Goal: Check status: Check status

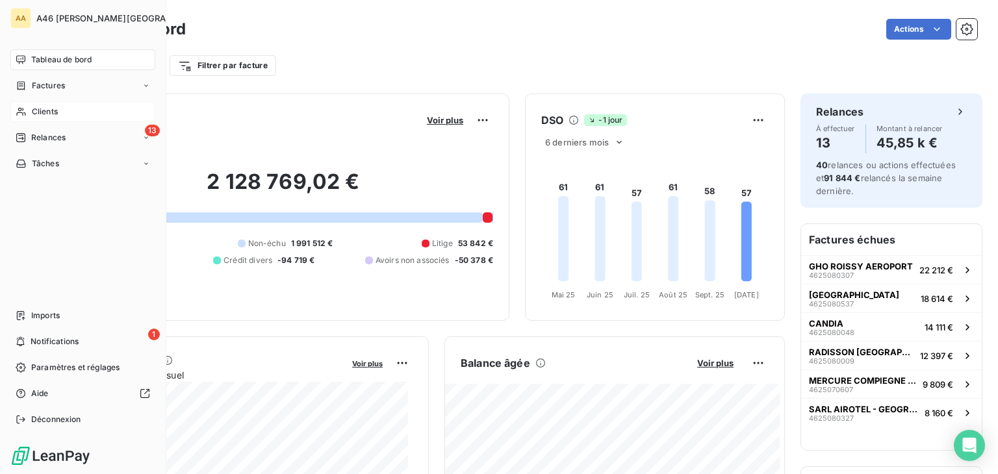
click at [36, 112] on span "Clients" at bounding box center [45, 112] width 26 height 12
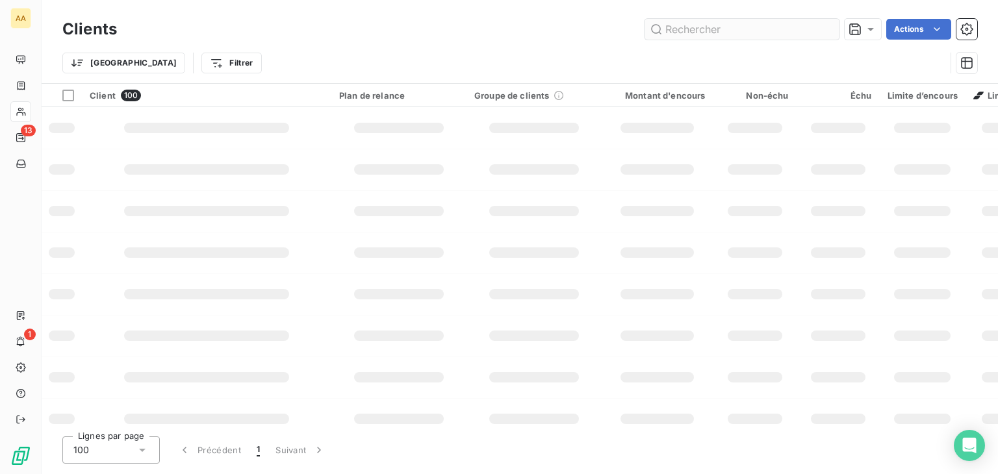
click at [676, 31] on input "text" at bounding box center [742, 29] width 195 height 21
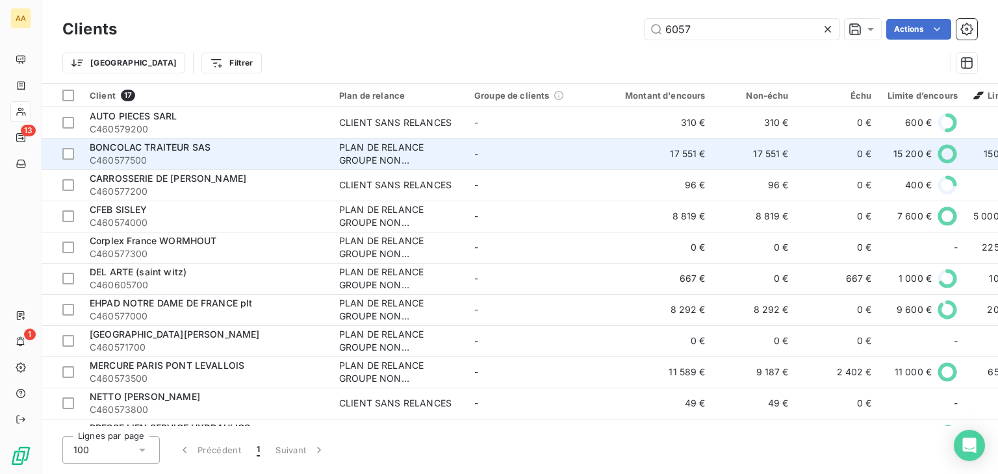
type input "6057"
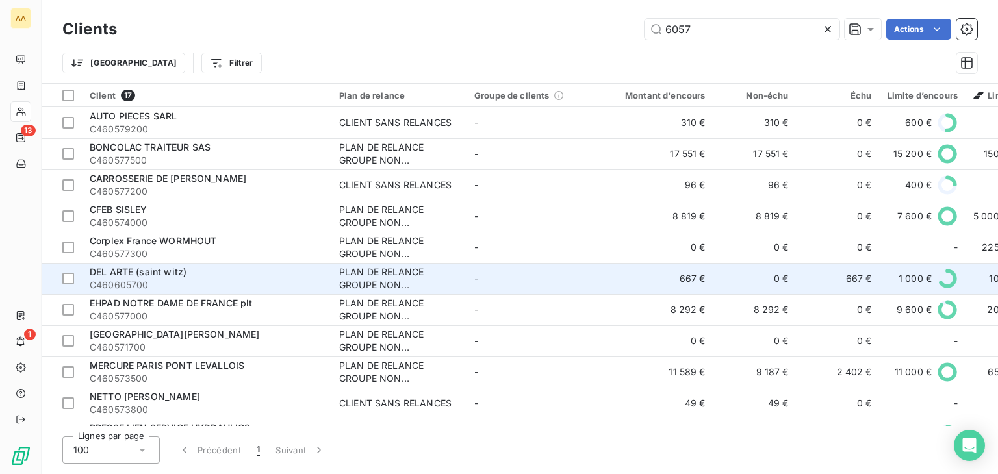
click at [162, 281] on span "C460605700" at bounding box center [207, 285] width 234 height 13
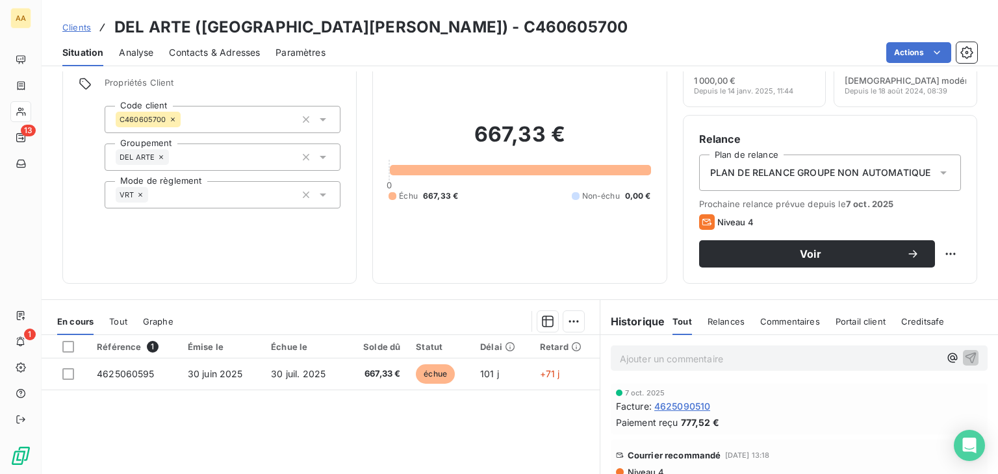
scroll to position [130, 0]
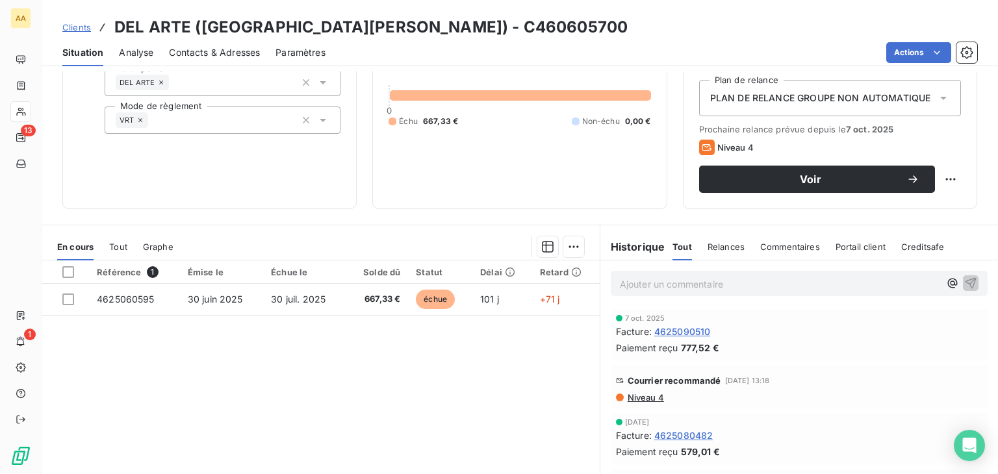
click at [692, 331] on span "4625090510" at bounding box center [682, 332] width 57 height 14
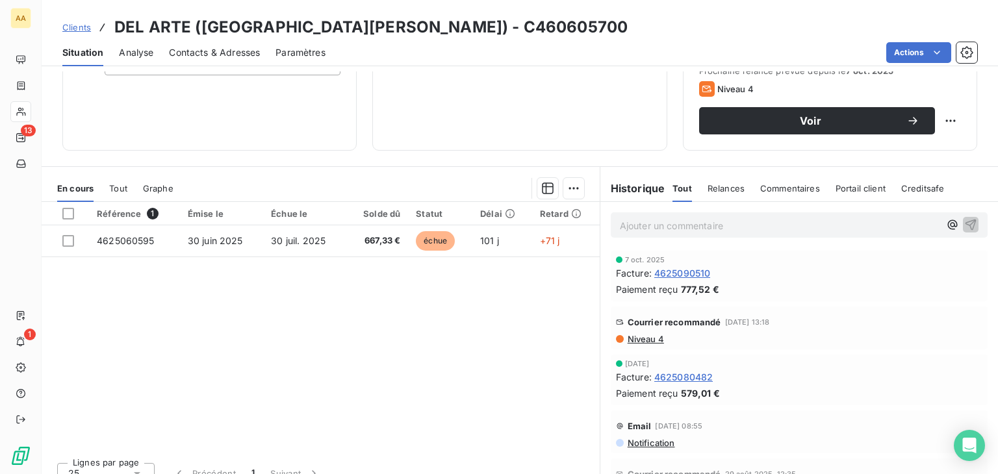
scroll to position [195, 0]
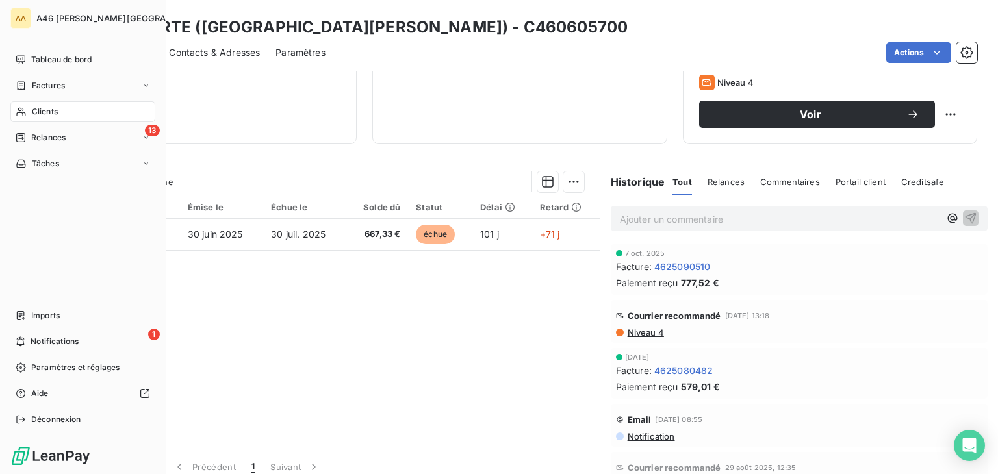
click at [47, 109] on span "Clients" at bounding box center [45, 112] width 26 height 12
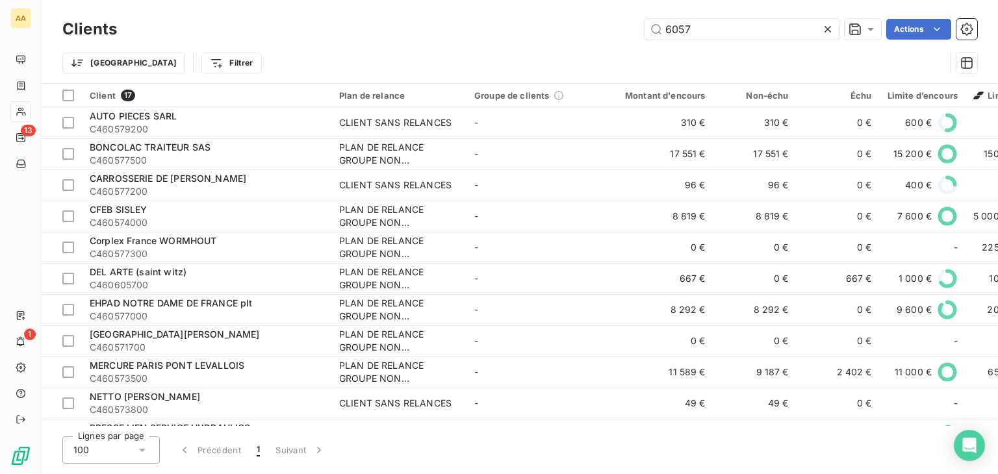
drag, startPoint x: 687, startPoint y: 27, endPoint x: 610, endPoint y: 24, distance: 76.7
click at [610, 24] on div "6057 Actions" at bounding box center [555, 29] width 845 height 21
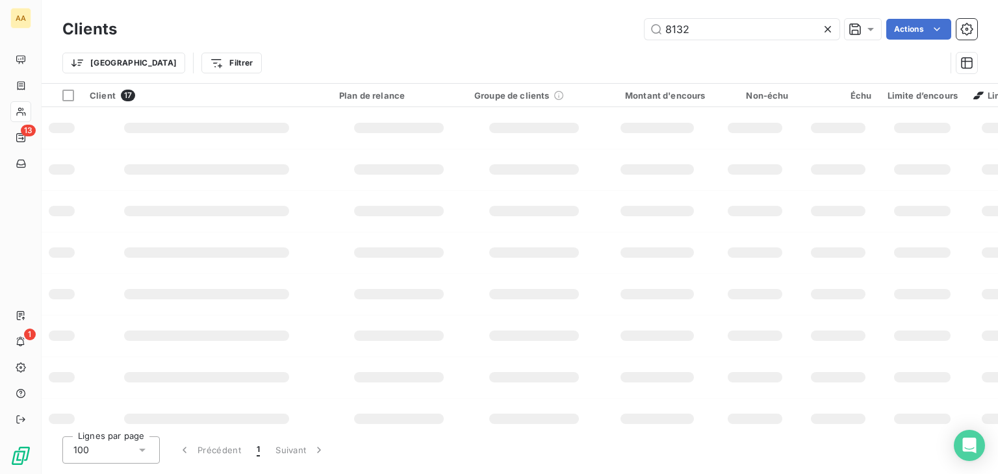
type input "8132"
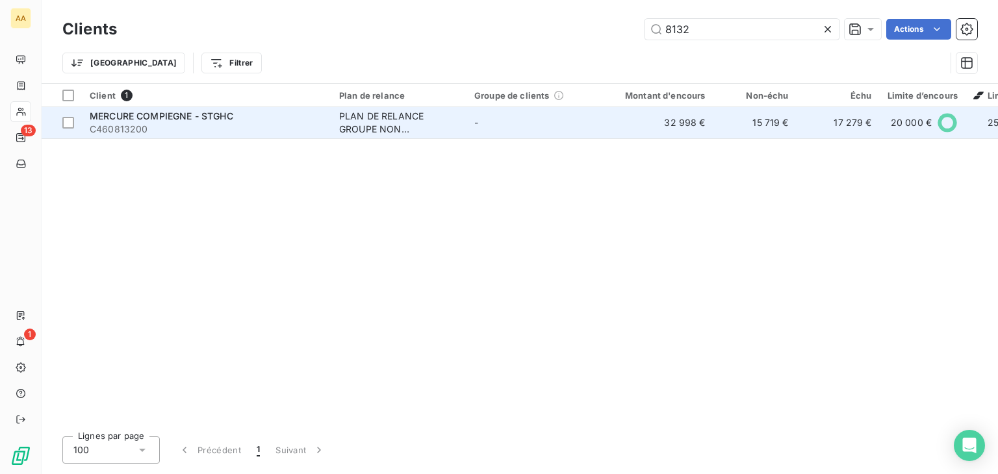
click at [448, 125] on div "PLAN DE RELANCE GROUPE NON AUTOMATIQUE" at bounding box center [399, 123] width 120 height 26
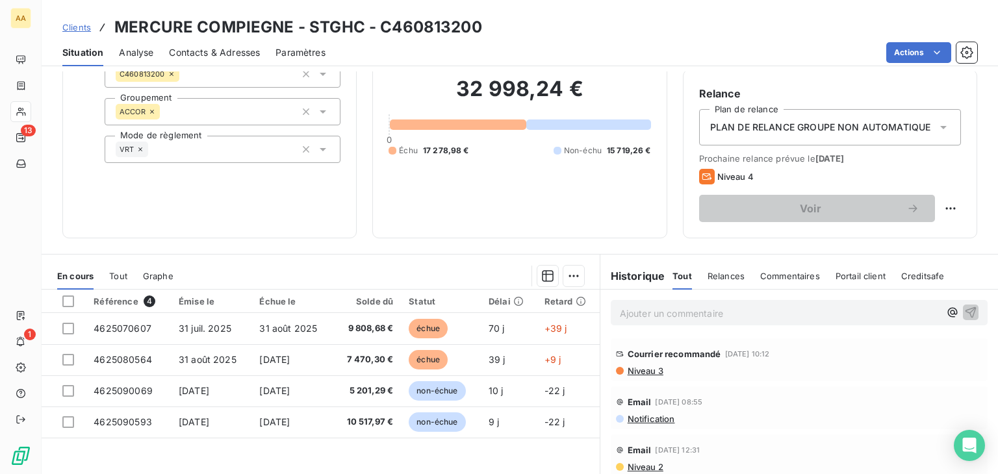
scroll to position [205, 0]
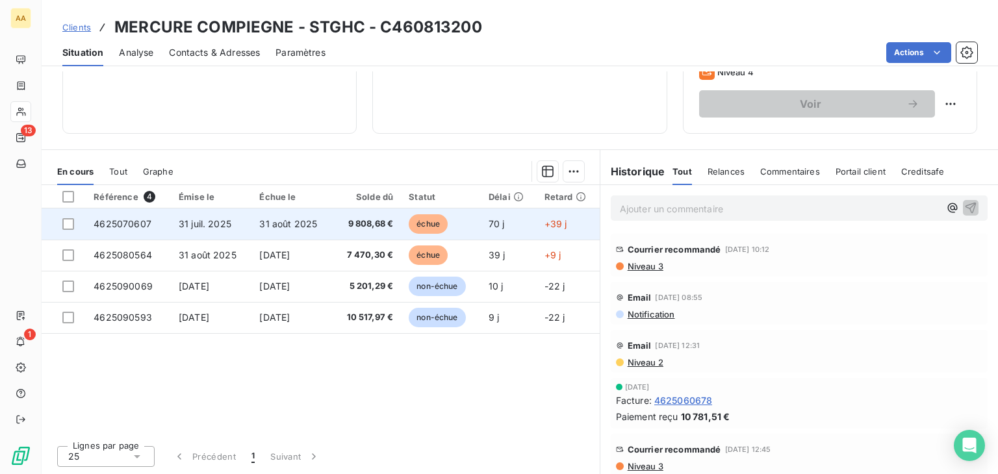
click at [431, 221] on span "échue" at bounding box center [428, 223] width 39 height 19
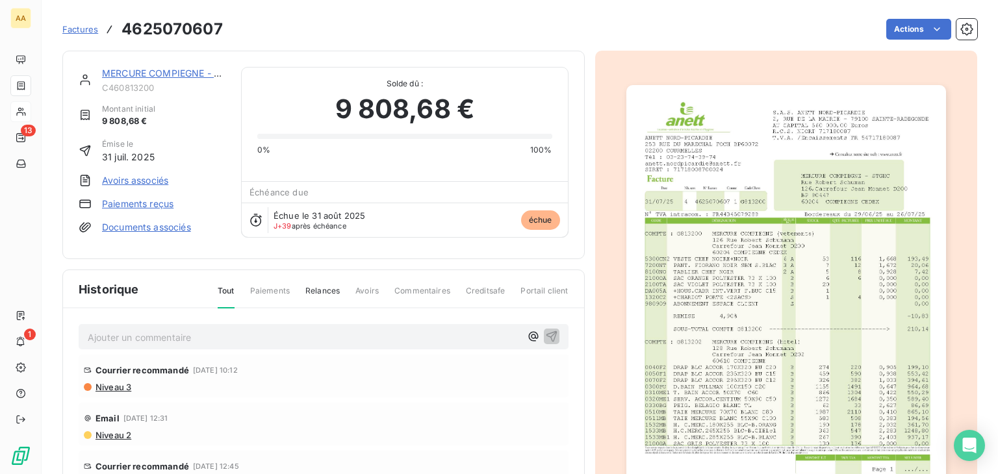
click at [721, 263] on img "button" at bounding box center [786, 311] width 320 height 452
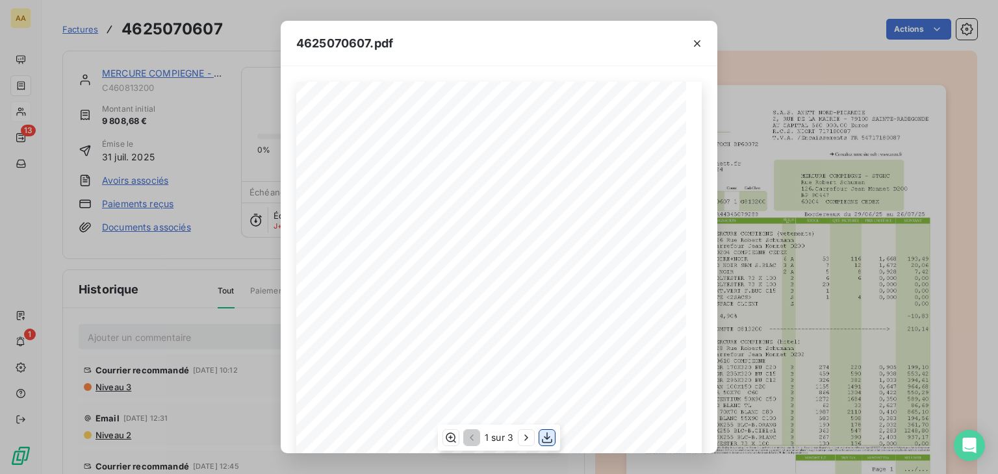
click at [549, 439] on icon "button" at bounding box center [547, 437] width 13 height 13
drag, startPoint x: 696, startPoint y: 42, endPoint x: 674, endPoint y: 45, distance: 22.9
click at [695, 42] on icon "button" at bounding box center [697, 43] width 13 height 13
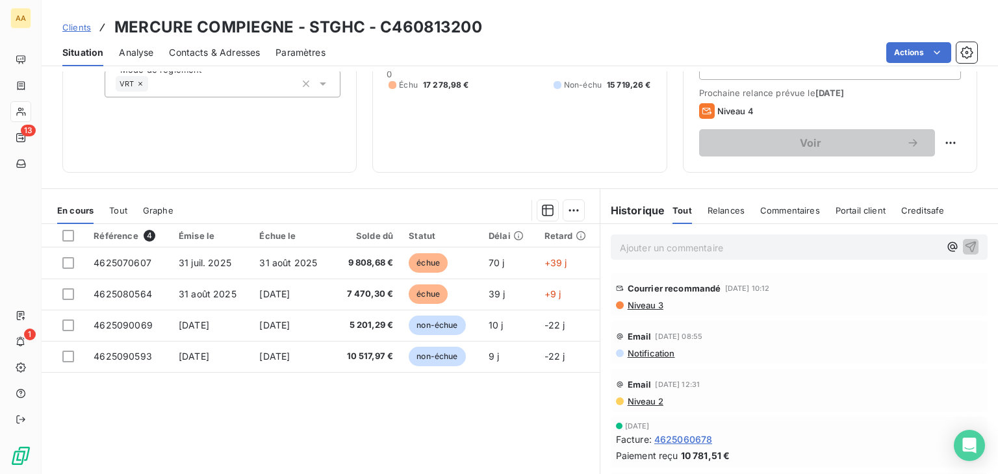
scroll to position [195, 0]
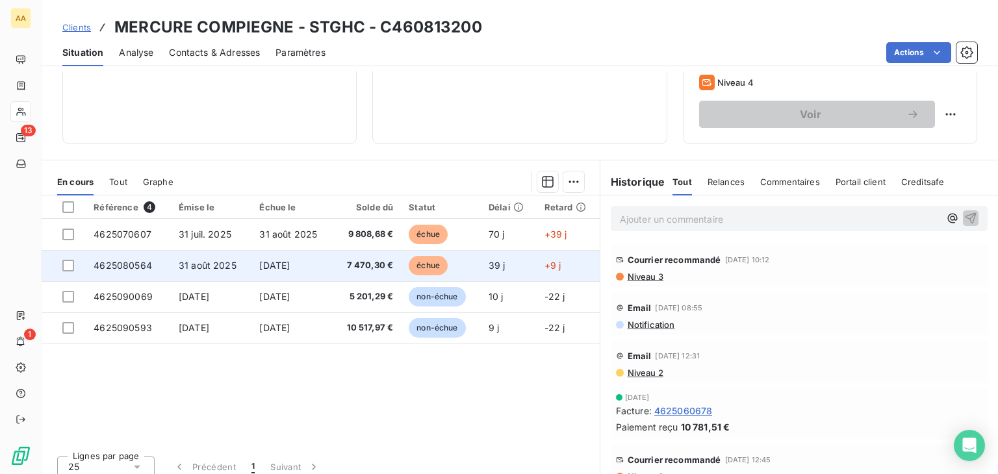
click at [418, 268] on span "échue" at bounding box center [428, 265] width 39 height 19
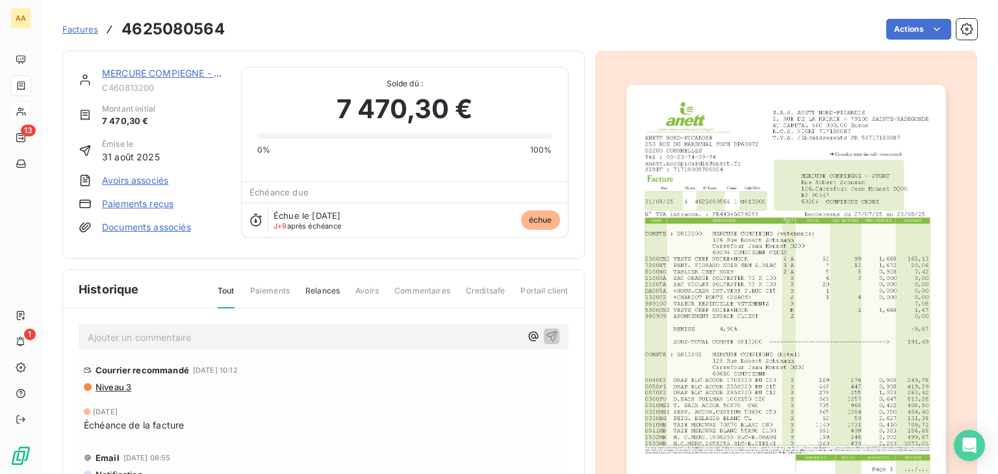
click at [768, 301] on img "button" at bounding box center [786, 311] width 320 height 452
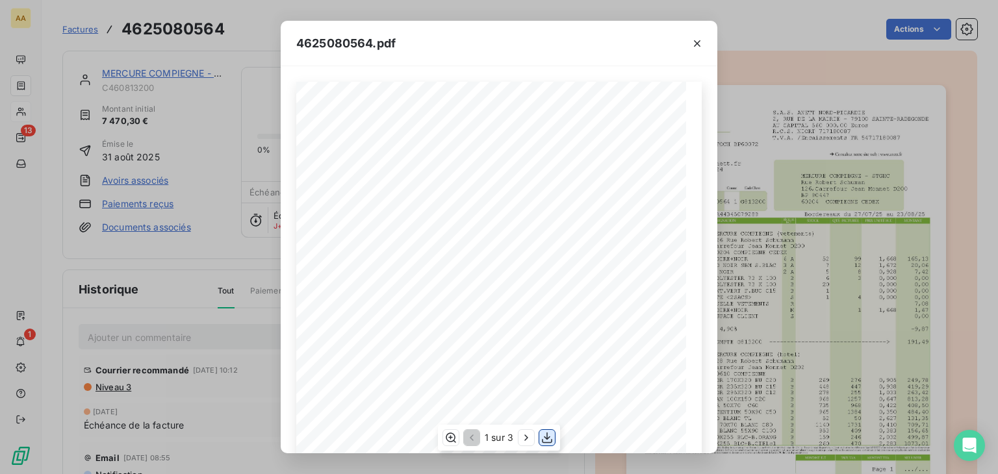
click at [549, 437] on icon "button" at bounding box center [547, 437] width 13 height 13
click at [697, 40] on icon "button" at bounding box center [697, 43] width 13 height 13
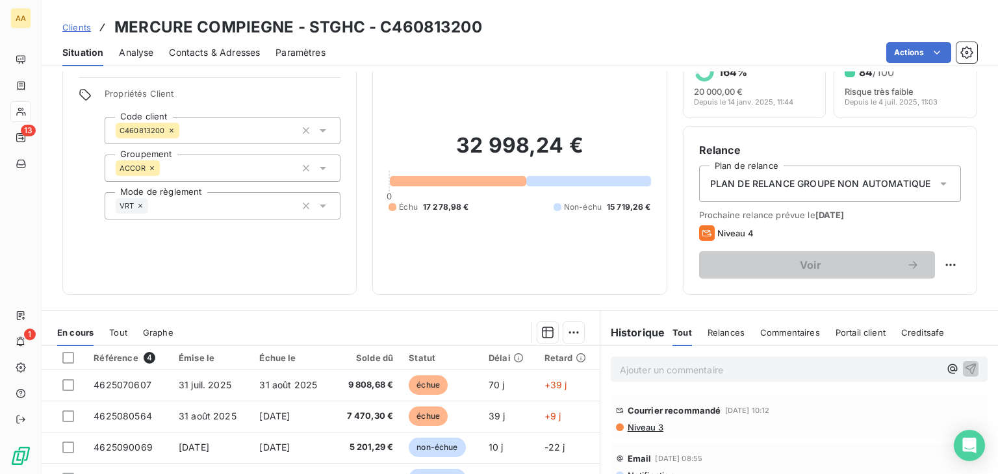
scroll to position [205, 0]
